Goal: Transaction & Acquisition: Purchase product/service

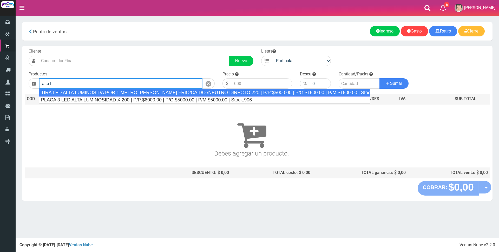
click at [117, 94] on div "TIRA LED ALTA LUMINOSIDA POR 1 METRO BLANCO FRIO/CAIDO /NEUTRO DIRECTO 220 | P/…" at bounding box center [205, 93] width 332 height 8
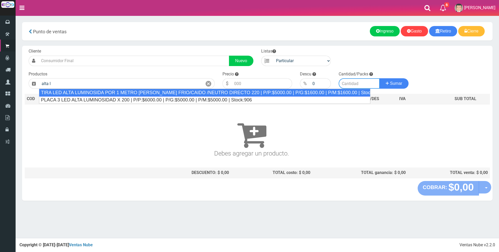
type input "TIRA LED ALTA LUMINOSIDA POR 1 METRO BLANCO FRIO/CAIDO /NEUTRO DIRECTO 220 | P/…"
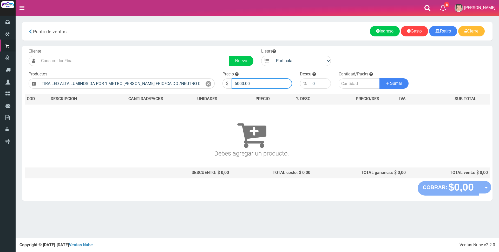
click at [261, 86] on input "5000.00" at bounding box center [262, 83] width 61 height 10
type input "5"
type input "6000"
click at [345, 82] on input "number" at bounding box center [359, 83] width 41 height 10
type input "15"
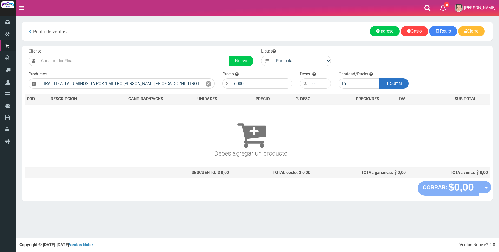
click at [404, 86] on button "Sumar" at bounding box center [394, 83] width 29 height 10
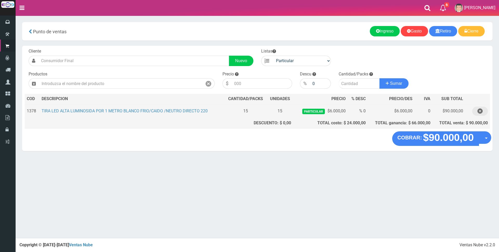
click at [480, 111] on icon "button" at bounding box center [480, 111] width 5 height 9
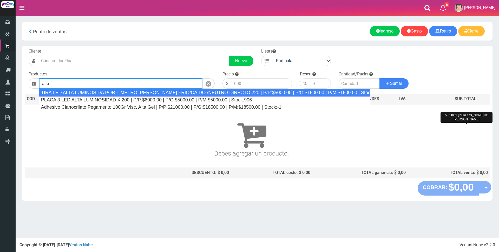
click at [317, 91] on div "TIRA LED ALTA LUMINOSIDA POR 1 METRO BLANCO FRIO/CAIDO /NEUTRO DIRECTO 220 | P/…" at bounding box center [205, 93] width 332 height 8
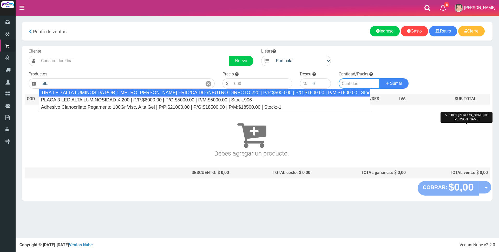
type input "TIRA LED ALTA LUMINOSIDA POR 1 METRO BLANCO FRIO/CAIDO /NEUTRO DIRECTO 220 | P/…"
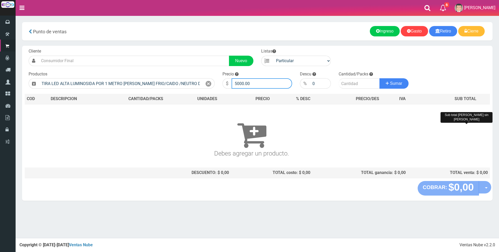
click at [285, 80] on input "5000.00" at bounding box center [262, 83] width 61 height 10
type input "5"
type input "5500"
click at [352, 83] on input "number" at bounding box center [359, 83] width 41 height 10
type input "15"
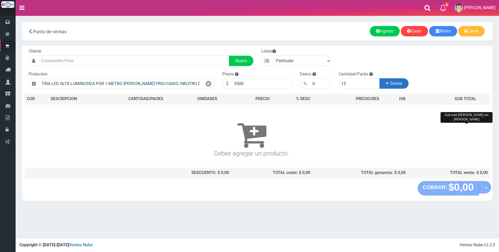
click at [390, 86] on span "Sumar" at bounding box center [396, 83] width 12 height 4
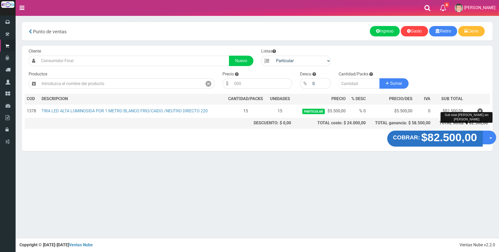
click at [445, 138] on strong "$82.500,00" at bounding box center [450, 137] width 56 height 12
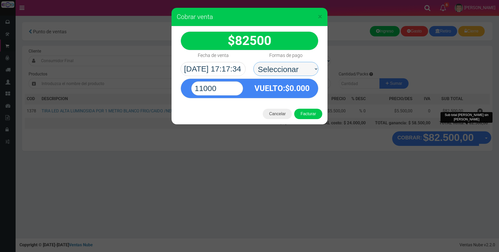
click at [290, 71] on select "Seleccionar Efectivo Tarjeta de Crédito Depósito Débito" at bounding box center [286, 69] width 65 height 14
select select "Depósito"
click at [254, 62] on select "Seleccionar Efectivo Tarjeta de Crédito Depósito Débito" at bounding box center [286, 69] width 65 height 14
click at [229, 88] on input "11000" at bounding box center [217, 88] width 52 height 14
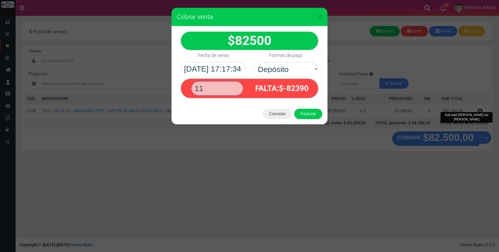
type input "1"
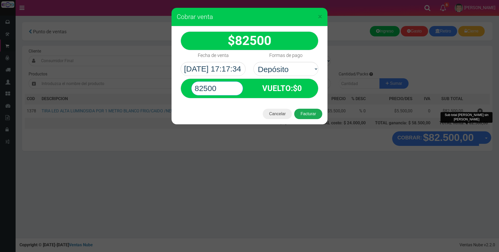
type input "82500"
click at [310, 115] on button "Facturar" at bounding box center [308, 114] width 28 height 10
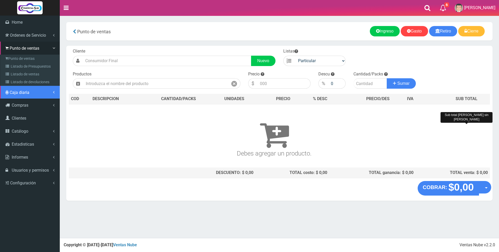
click at [24, 92] on span "Caja diaria" at bounding box center [20, 92] width 20 height 5
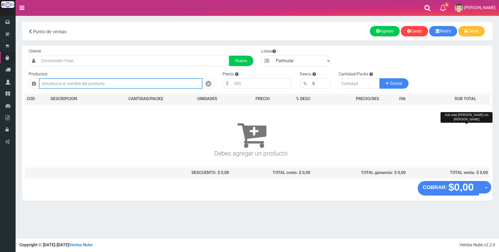
click at [106, 84] on input "text" at bounding box center [121, 83] width 164 height 10
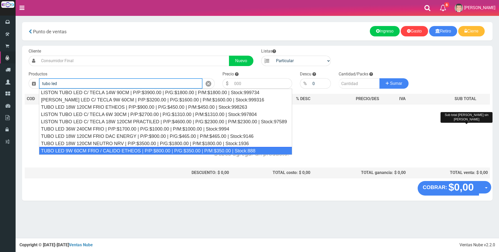
click at [159, 148] on div "TUBO LED 9W 60CM FRIO / CALIDO ETHEOS | P/P:$800.00 | P/G:$350.00 | P/M:$350.00…" at bounding box center [165, 151] width 253 height 8
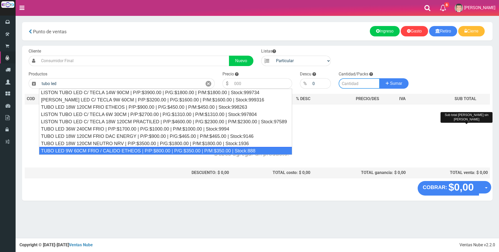
type input "TUBO LED 9W 60CM FRIO / CALIDO ETHEOS | P/P:$800.00 | P/G:$350.00 | P/M:$350.00…"
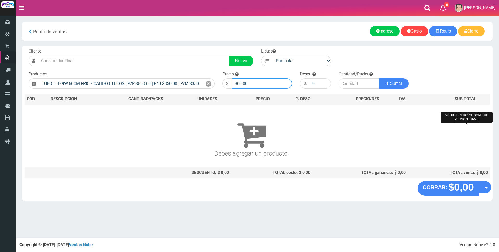
click at [253, 81] on input "800.00" at bounding box center [262, 83] width 61 height 10
type input "8"
type input "3000"
click at [345, 84] on input "number" at bounding box center [359, 83] width 41 height 10
type input "1"
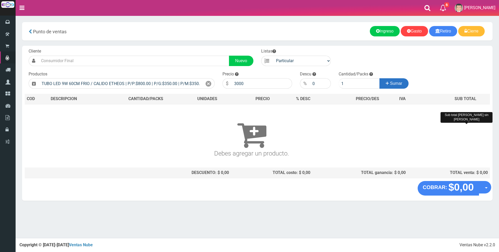
click at [399, 85] on span "Sumar" at bounding box center [396, 83] width 12 height 4
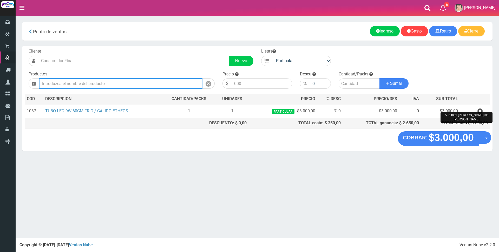
click at [181, 82] on input "text" at bounding box center [121, 83] width 164 height 10
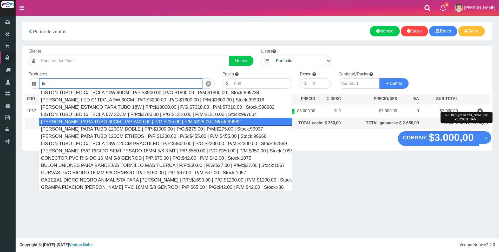
click at [157, 119] on div "LISTON PARA TUBO 60CM | P/P:$400.00 | P/G:$225.00 | P/M:$225.00 | Stock:99962" at bounding box center [165, 122] width 253 height 8
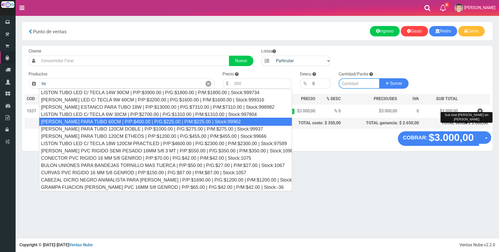
type input "LISTON PARA TUBO 60CM | P/P:$400.00 | P/G:$225.00 | P/M:$225.00 | Stock:99962"
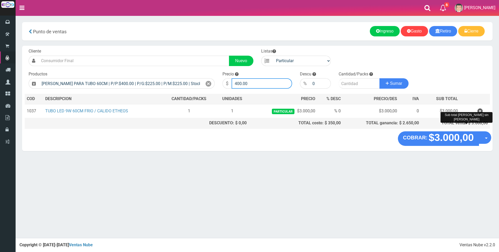
click at [253, 83] on input "400.00" at bounding box center [262, 83] width 61 height 10
type input "4"
type input "3400"
click at [360, 85] on input "number" at bounding box center [359, 83] width 41 height 10
type input "1"
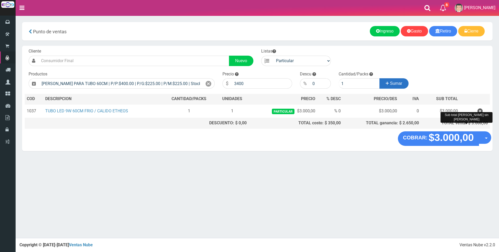
click at [388, 82] on button "Sumar" at bounding box center [394, 83] width 29 height 10
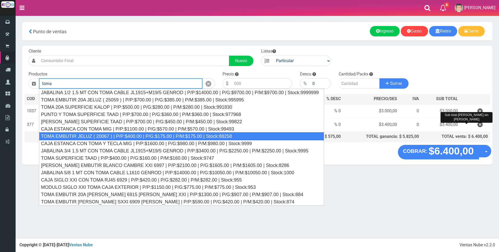
click at [161, 134] on div "TOMA EMBUTIR JELUZ ( 20067 ) | P/P:$400.00 | P/G:$175.00 | P/M:$175.00 | Stock:…" at bounding box center [181, 136] width 285 height 8
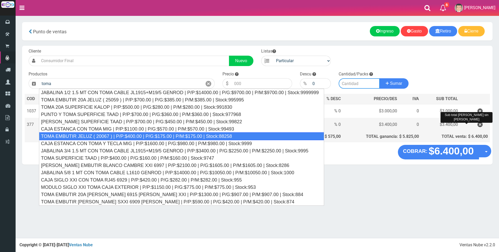
type input "TOMA EMBUTIR JELUZ ( 20067 ) | P/P:$400.00 | P/G:$175.00 | P/M:$175.00 | Stock:…"
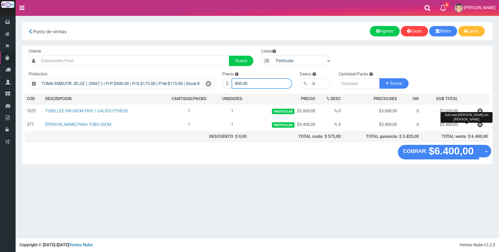
click at [250, 83] on input "400.00" at bounding box center [262, 83] width 61 height 10
type input "4"
type input "1500"
click at [359, 86] on input "number" at bounding box center [359, 83] width 41 height 10
type input "2"
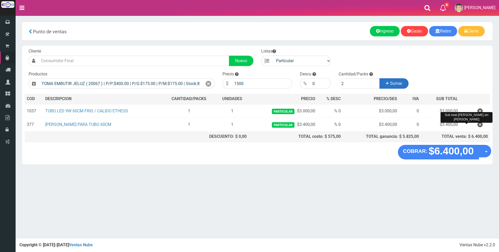
click at [389, 85] on button "Sumar" at bounding box center [394, 83] width 29 height 10
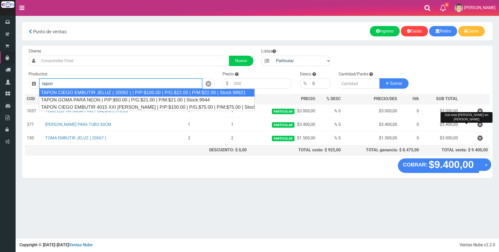
click at [157, 91] on div "TAPON CIEGO EMBUTIR JELUZ ( 20092 ) | P/P:$100.00 | P/G:$22.00 | P/M:$22.00 | S…" at bounding box center [147, 93] width 216 height 8
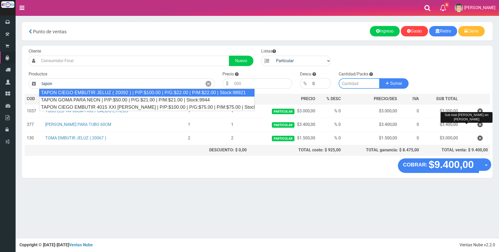
type input "TAPON CIEGO EMBUTIR JELUZ ( 20092 ) | P/P:$100.00 | P/G:$22.00 | P/M:$22.00 | S…"
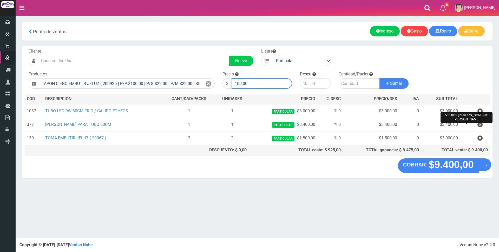
click at [252, 80] on input "100.00" at bounding box center [262, 83] width 61 height 10
type input "1"
type input "400"
click at [355, 82] on input "number" at bounding box center [359, 83] width 41 height 10
type input "1"
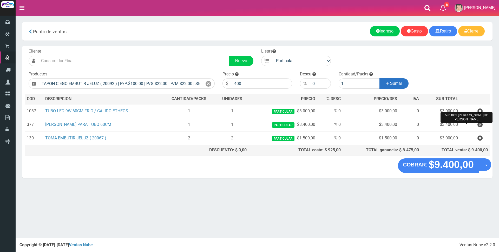
click at [390, 82] on span "Sumar" at bounding box center [396, 83] width 12 height 4
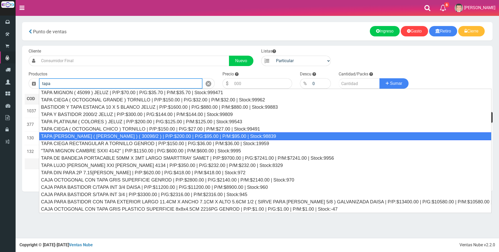
click at [174, 134] on div "TAPA REGINA JELUZ ( BLANCO ) ( 30098/2 ) | P/P:$200.00 | P/G:$95.00 | P/M:$95.0…" at bounding box center [265, 136] width 453 height 8
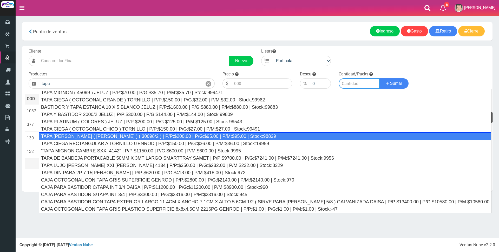
type input "TAPA REGINA JELUZ ( BLANCO ) ( 30098/2 ) | P/P:$200.00 | P/G:$95.00 | P/M:$95.0…"
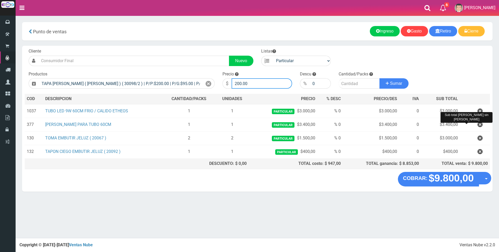
click at [259, 82] on input "200.00" at bounding box center [262, 83] width 61 height 10
type input "2"
type input "700"
click at [356, 83] on input "number" at bounding box center [359, 83] width 41 height 10
type input "1"
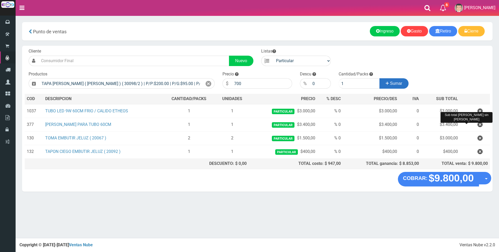
click at [388, 84] on icon at bounding box center [387, 84] width 3 height 8
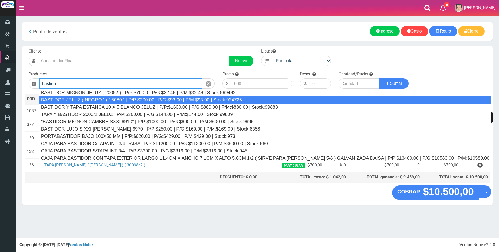
click at [189, 98] on div "BASTIDOR JELUZ ( NEGRO ) ( 15080 ) | P/P:$200.00 | P/G:$93.00 | P/M:$93.00 | St…" at bounding box center [265, 100] width 453 height 8
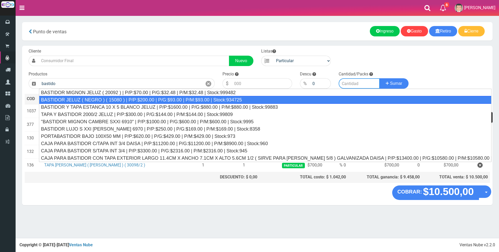
type input "BASTIDOR JELUZ ( NEGRO ) ( 15080 ) | P/P:$200.00 | P/G:$93.00 | P/M:$93.00 | St…"
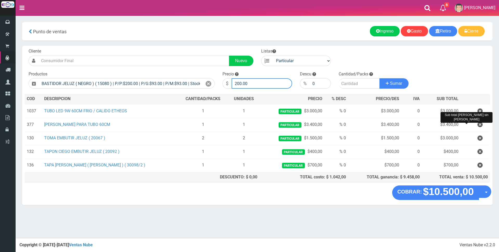
click at [266, 83] on input "200.00" at bounding box center [262, 83] width 61 height 10
type input "2"
type input "500"
click at [350, 86] on input "number" at bounding box center [359, 83] width 41 height 10
type input "1"
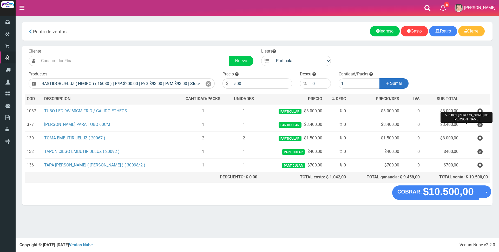
click at [391, 80] on button "Sumar" at bounding box center [394, 83] width 29 height 10
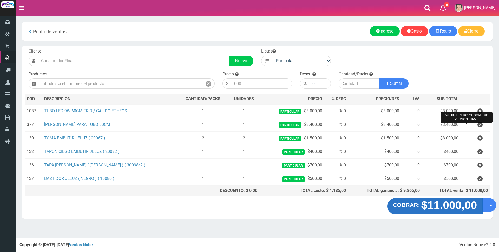
click at [448, 205] on strong "$11.000,00" at bounding box center [450, 205] width 56 height 12
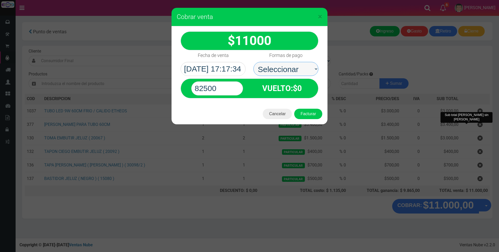
click at [284, 68] on select "Seleccionar Efectivo Tarjeta de Crédito Depósito Débito" at bounding box center [286, 69] width 65 height 14
select select "Efectivo"
click at [254, 62] on select "Seleccionar Efectivo Tarjeta de Crédito Depósito Débito" at bounding box center [286, 69] width 65 height 14
click at [234, 86] on input "82500" at bounding box center [217, 88] width 52 height 14
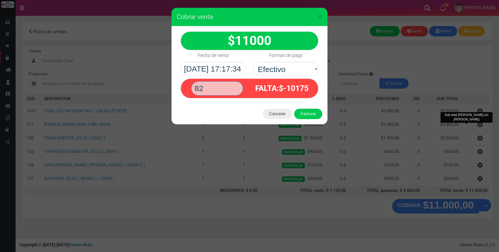
type input "8"
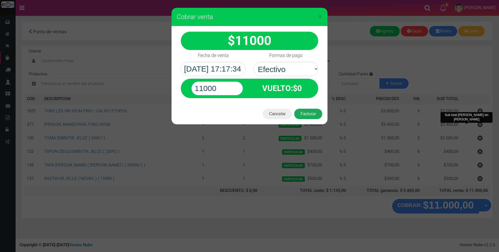
type input "11000"
click at [315, 112] on button "Facturar" at bounding box center [308, 114] width 28 height 10
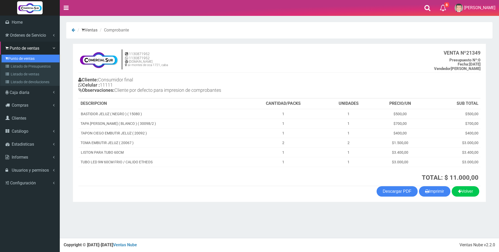
click at [15, 57] on link "Punto de ventas" at bounding box center [31, 59] width 58 height 8
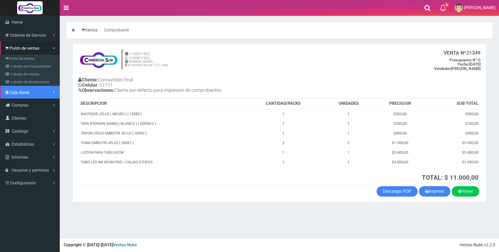
click at [12, 91] on span "Caja diaria" at bounding box center [20, 92] width 20 height 5
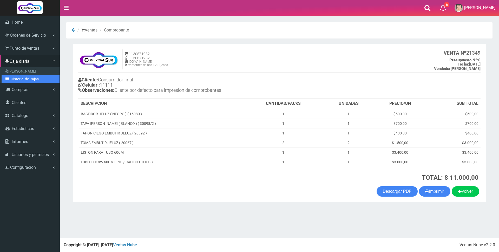
click at [12, 80] on link "Historial de Cajas" at bounding box center [31, 79] width 58 height 8
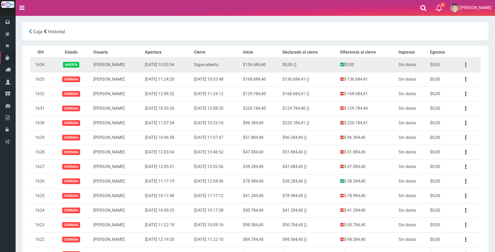
click at [464, 66] on button "button" at bounding box center [466, 64] width 12 height 9
click at [462, 76] on link "Ver" at bounding box center [450, 77] width 41 height 11
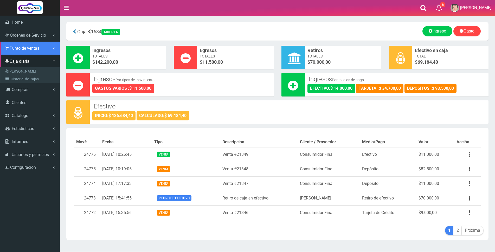
click at [25, 49] on span "Punto de ventas" at bounding box center [25, 48] width 30 height 5
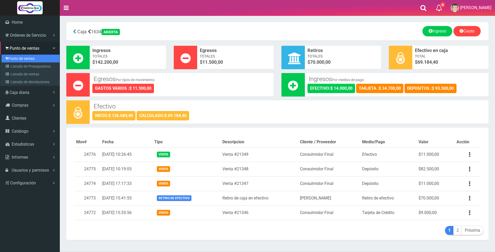
click at [22, 59] on link "Punto de ventas" at bounding box center [31, 59] width 58 height 8
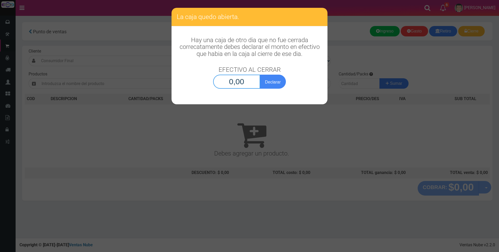
click at [223, 85] on input "0,00" at bounding box center [236, 82] width 47 height 14
type input "69.184,40"
click at [284, 84] on button "Declarar" at bounding box center [273, 82] width 26 height 14
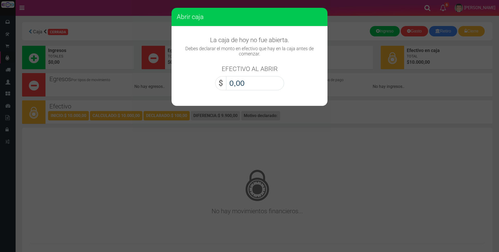
click at [273, 83] on input "0,00" at bounding box center [255, 83] width 58 height 14
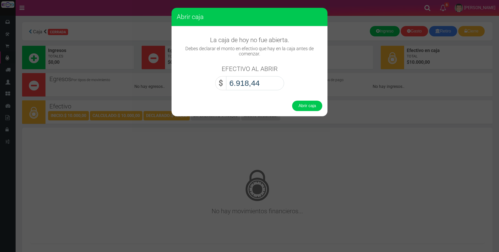
type input "69.184,40"
click at [308, 106] on button "Abrir caja" at bounding box center [307, 106] width 30 height 10
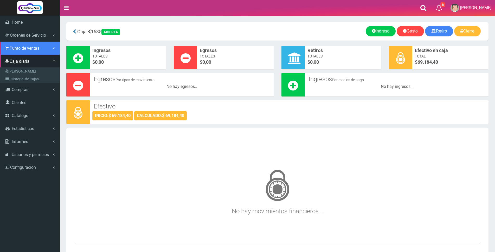
click at [27, 48] on span "Punto de ventas" at bounding box center [25, 48] width 30 height 5
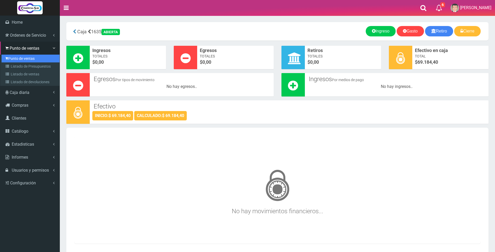
click at [24, 60] on link "Punto de ventas" at bounding box center [31, 59] width 58 height 8
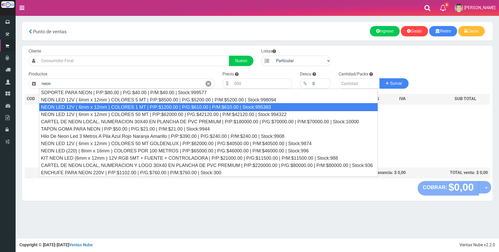
click at [134, 107] on div "NEON LED 12V ( 6mm x 12mm ) COLORES 1 MT | P/P:$1200.00 | P/G:$610.00 | P/M:$61…" at bounding box center [208, 107] width 339 height 8
type input "NEON LED 12V ( 6mm x 12mm ) COLORES 1 MT | P/P:$1200.00 | P/G:$610.00 | P/M:$61…"
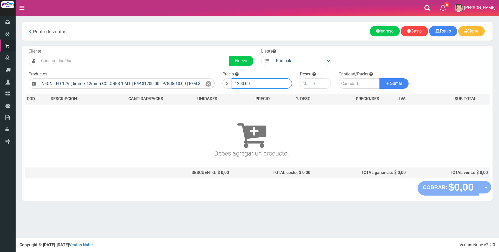
click at [260, 80] on input "1200.00" at bounding box center [262, 83] width 61 height 10
type input "1"
type input "3500"
click at [352, 84] on input "number" at bounding box center [359, 83] width 41 height 10
type input "1"
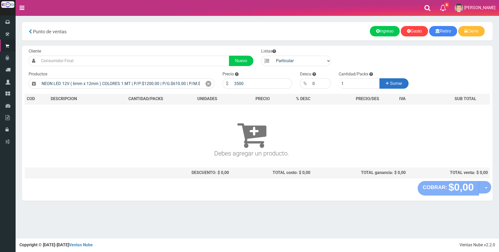
click at [399, 82] on span "Sumar" at bounding box center [396, 83] width 12 height 4
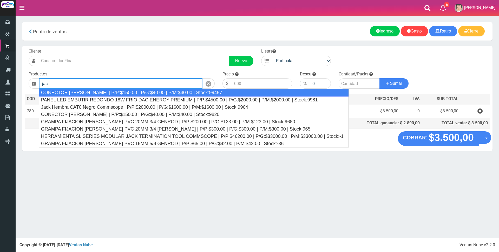
click at [215, 95] on div "CONECTOR [PERSON_NAME] | P/P:$150.00 | P/G:$40.00 | P/M:$40.00 | Stock:99457" at bounding box center [194, 93] width 310 height 8
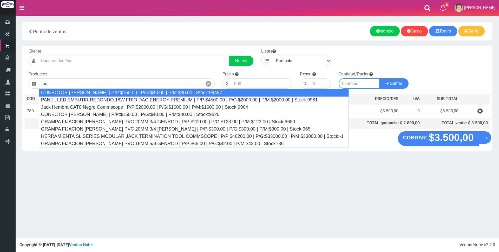
type input "CONECTOR [PERSON_NAME] | P/P:$150.00 | P/G:$40.00 | P/M:$40.00 | Stock:99457"
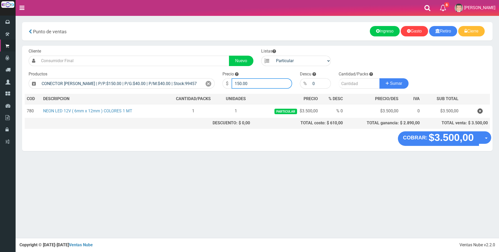
click at [263, 84] on input "150.00" at bounding box center [262, 83] width 61 height 10
type input "1"
type input "1500"
click at [347, 83] on input "number" at bounding box center [359, 83] width 41 height 10
type input "1"
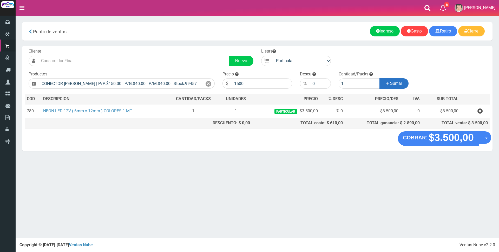
click at [387, 85] on icon at bounding box center [387, 84] width 3 height 8
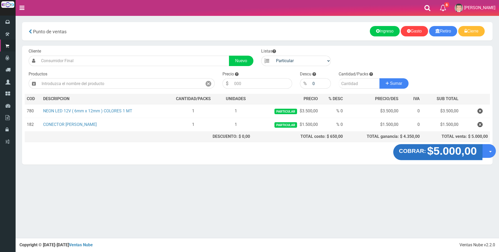
click at [444, 155] on strong "$5.000,00" at bounding box center [452, 151] width 50 height 12
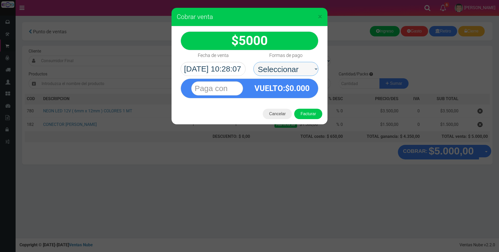
click at [294, 68] on select "Seleccionar Efectivo Tarjeta de Crédito Depósito Débito" at bounding box center [286, 69] width 65 height 14
select select "Efectivo"
click at [254, 62] on select "Seleccionar Efectivo Tarjeta de Crédito Depósito Débito" at bounding box center [286, 69] width 65 height 14
click at [225, 87] on input "text" at bounding box center [217, 88] width 52 height 14
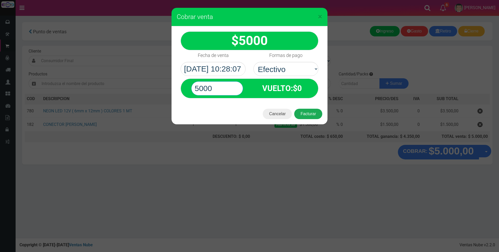
type input "5000"
click at [302, 111] on button "Facturar" at bounding box center [308, 114] width 28 height 10
